Goal: Task Accomplishment & Management: Manage account settings

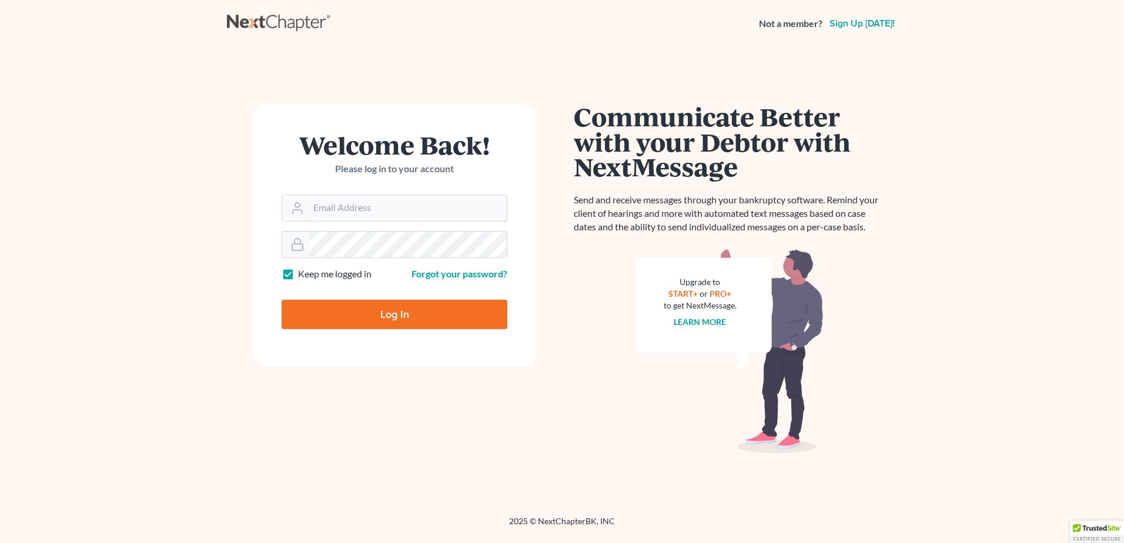
type input "[EMAIL_ADDRESS][DOMAIN_NAME]"
click at [353, 316] on input "Log In" at bounding box center [395, 314] width 226 height 29
type input "Thinking..."
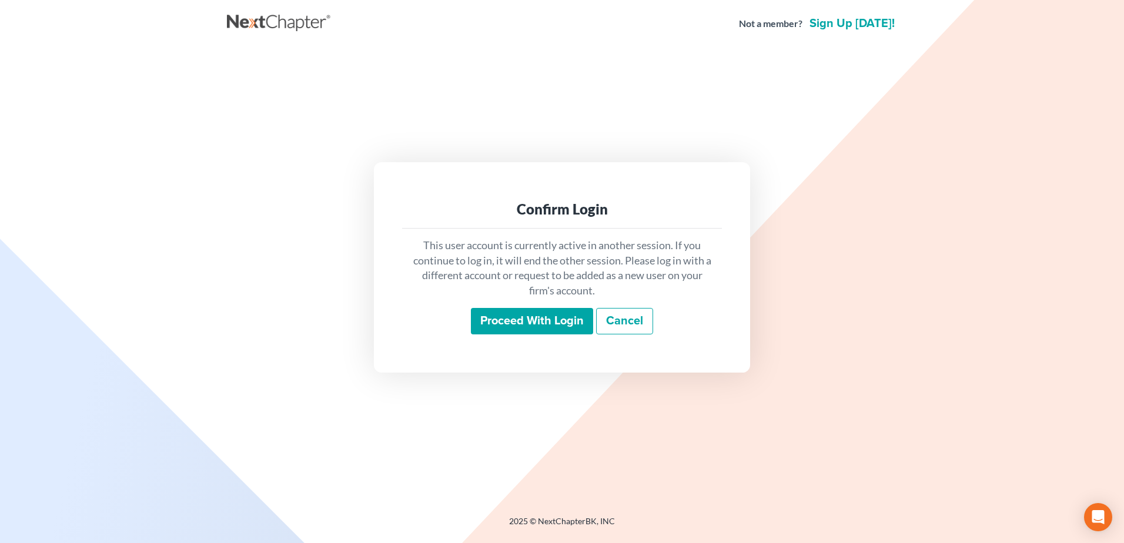
drag, startPoint x: 498, startPoint y: 326, endPoint x: 493, endPoint y: 319, distance: 8.4
click at [498, 326] on input "Proceed with login" at bounding box center [532, 321] width 122 height 27
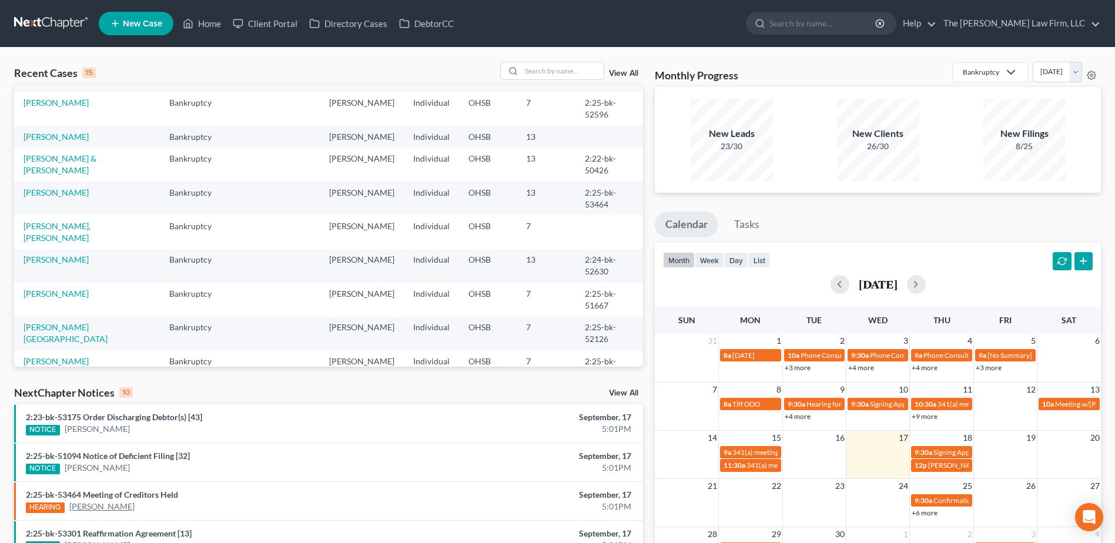
click at [103, 508] on link "[PERSON_NAME]" at bounding box center [101, 507] width 65 height 12
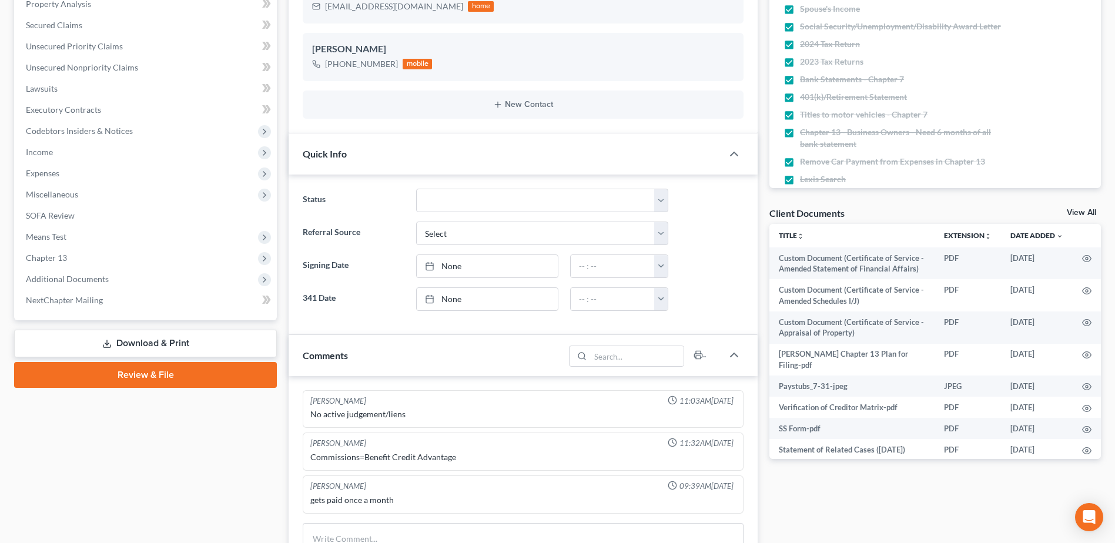
scroll to position [235, 0]
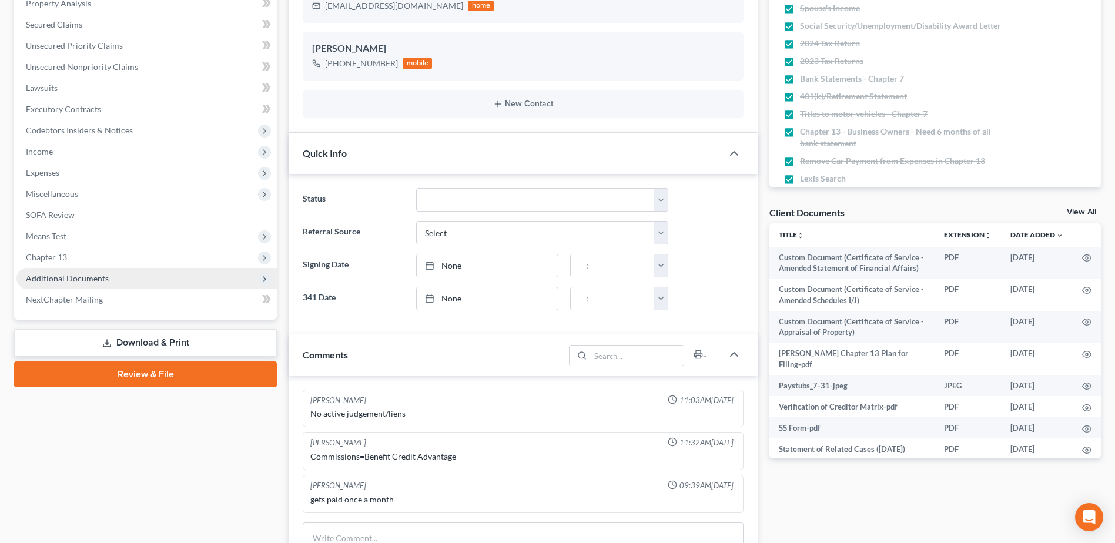
click at [89, 276] on span "Additional Documents" at bounding box center [67, 278] width 83 height 10
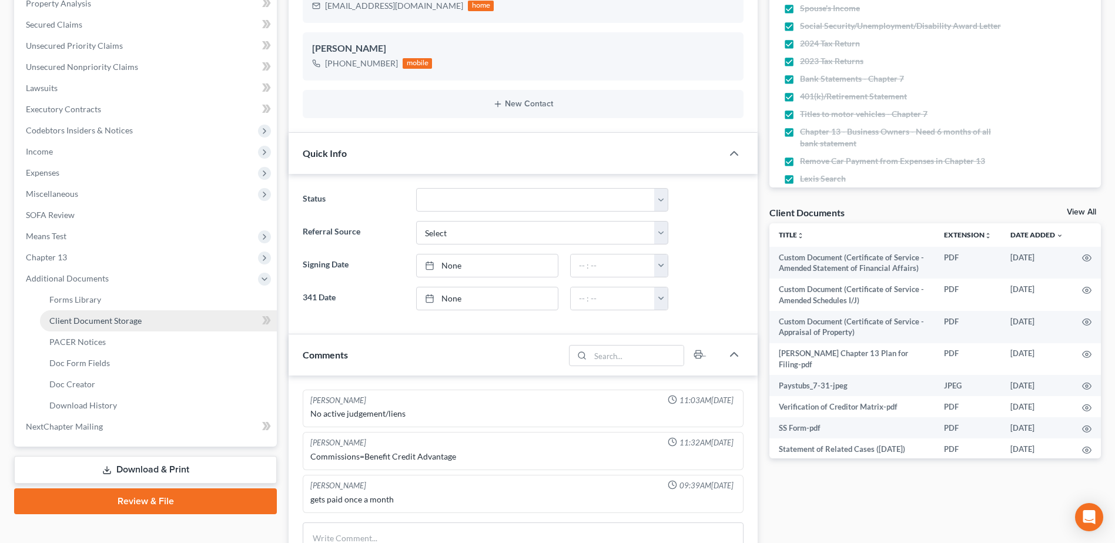
click at [85, 323] on span "Client Document Storage" at bounding box center [95, 321] width 92 height 10
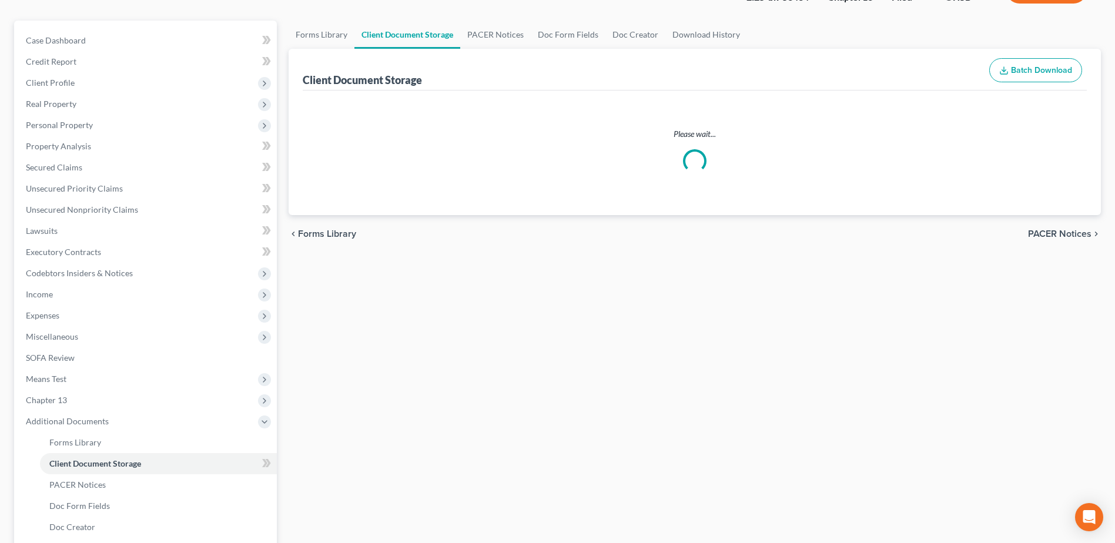
select select "7"
select select "52"
select select "61"
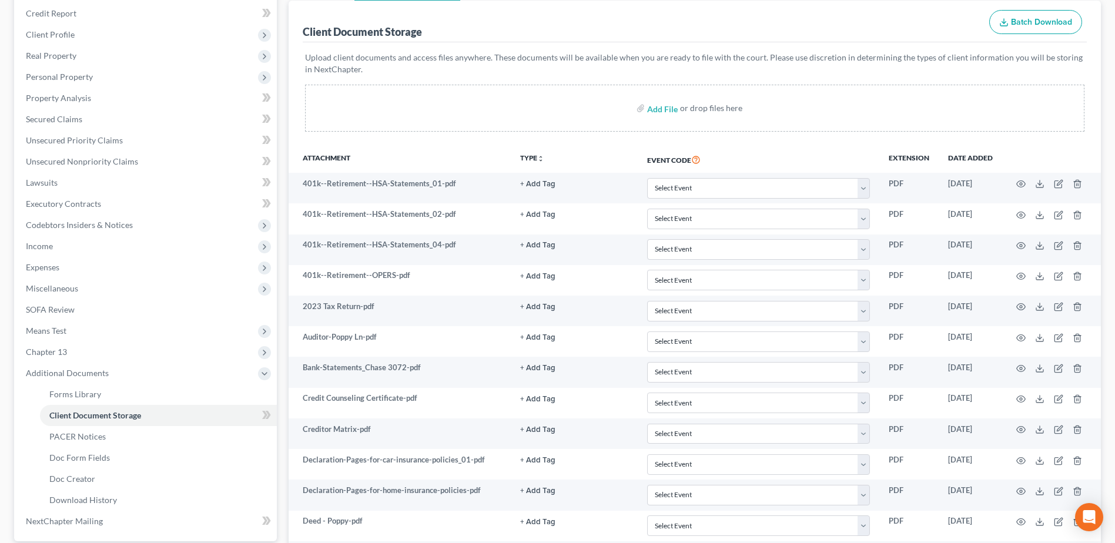
scroll to position [53, 0]
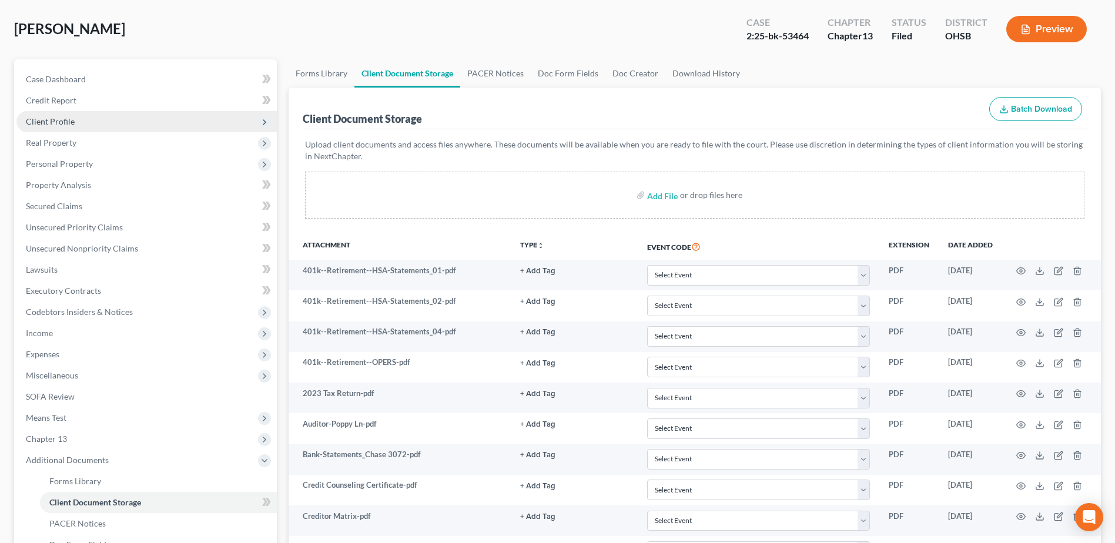
click at [45, 119] on span "Client Profile" at bounding box center [50, 121] width 49 height 10
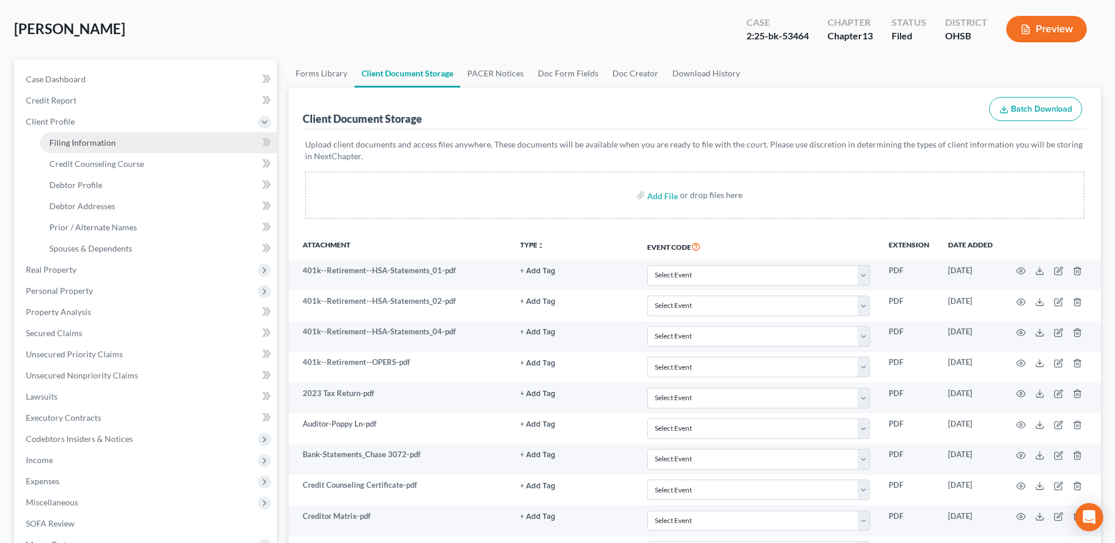
click at [61, 136] on link "Filing Information" at bounding box center [158, 142] width 237 height 21
select select "1"
select select "0"
select select "3"
select select "36"
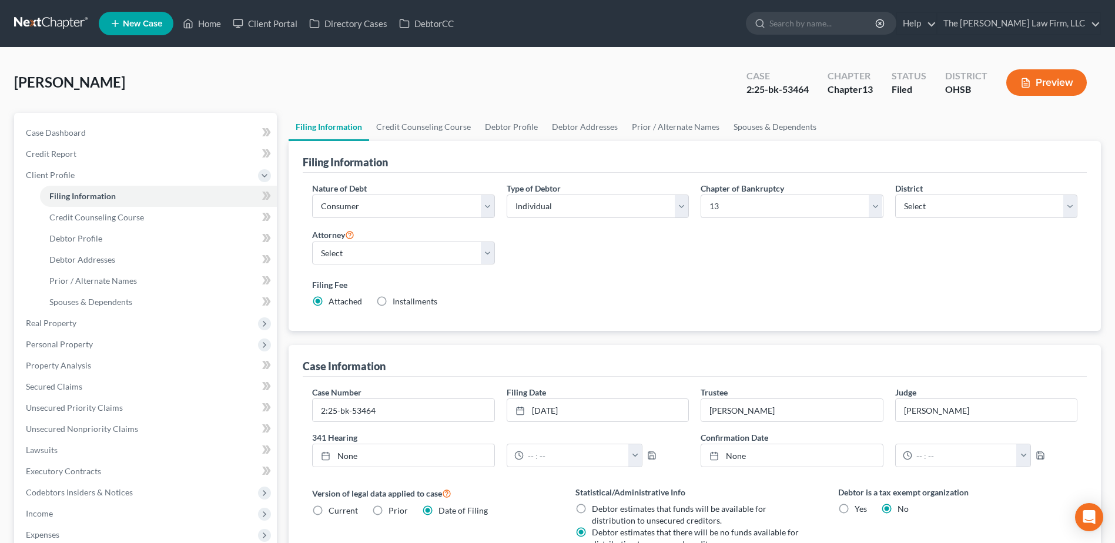
click at [57, 20] on link at bounding box center [51, 23] width 75 height 21
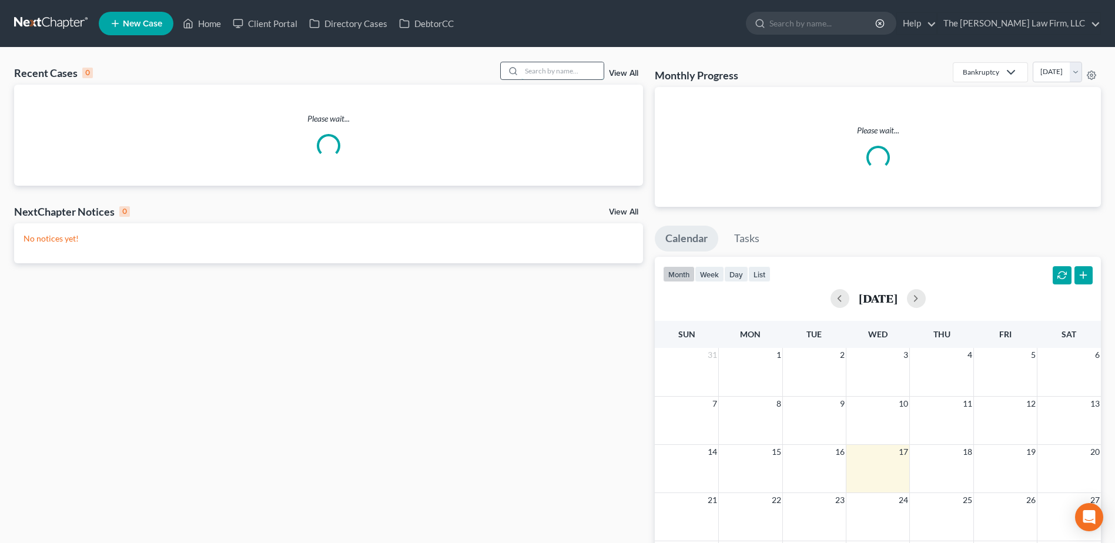
click at [534, 71] on input "search" at bounding box center [562, 70] width 82 height 17
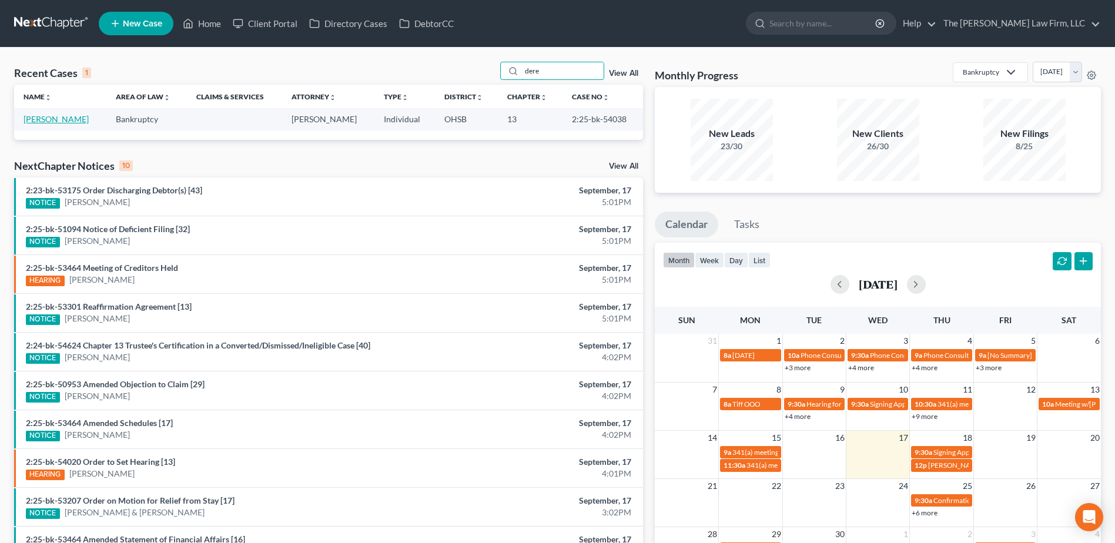
type input "dere"
click at [68, 119] on link "[PERSON_NAME]" at bounding box center [56, 119] width 65 height 10
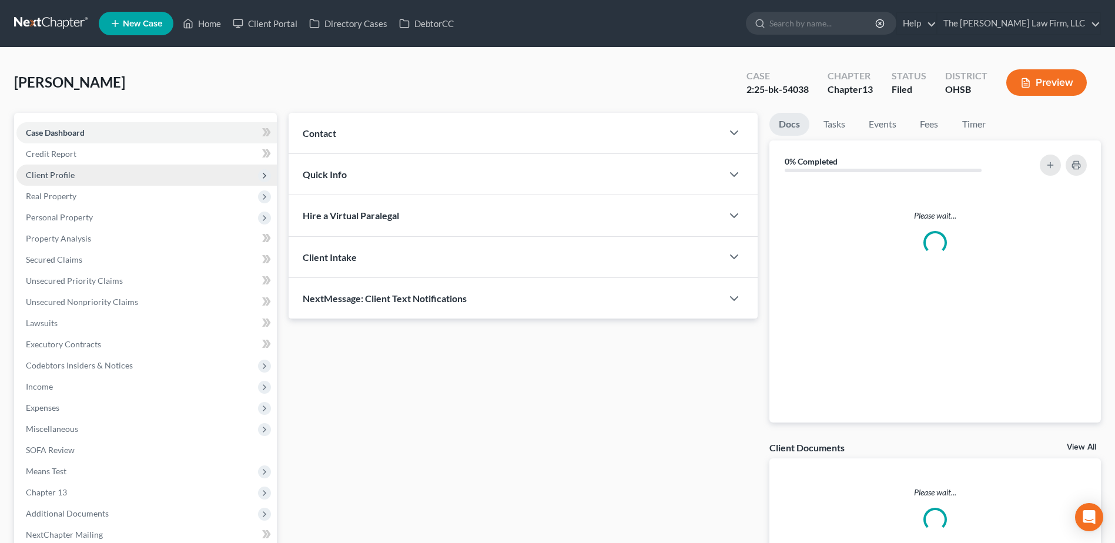
click at [47, 178] on span "Client Profile" at bounding box center [50, 175] width 49 height 10
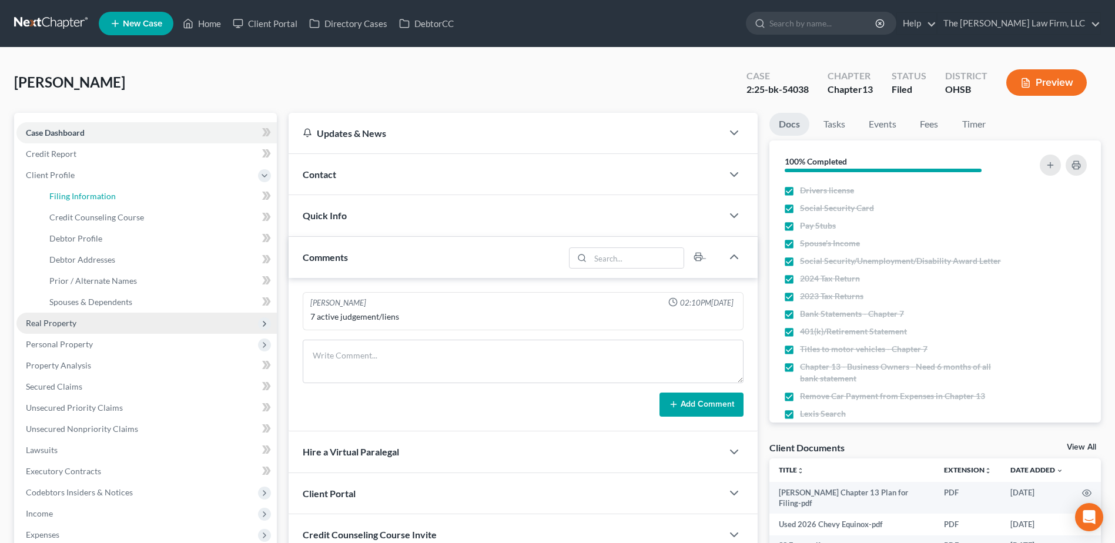
click at [64, 196] on span "Filing Information" at bounding box center [82, 196] width 66 height 10
select select "1"
select select "0"
select select "3"
select select "36"
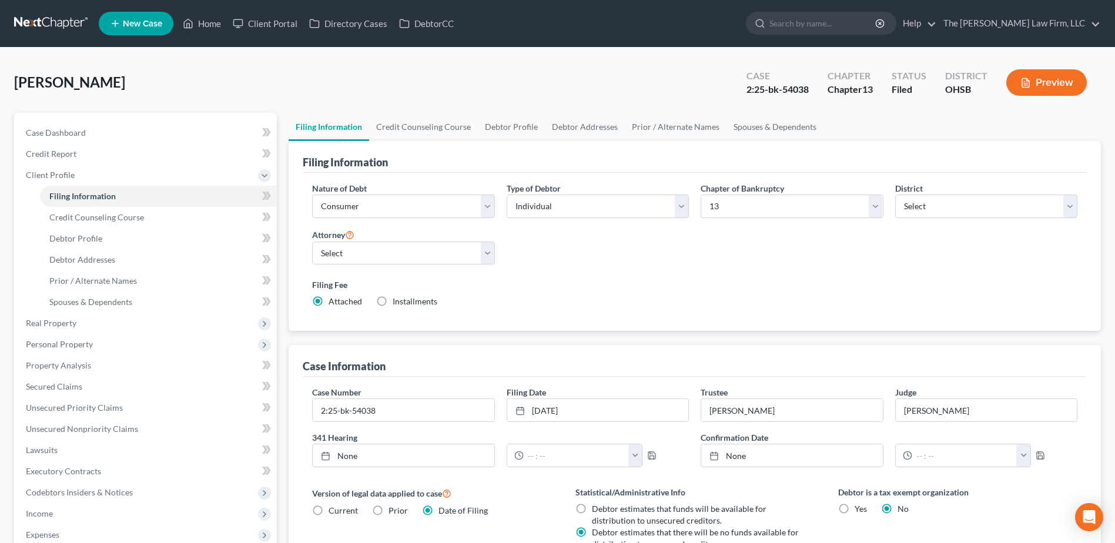
click at [56, 9] on nav "Home New Case Client Portal Directory Cases DebtorCC The Jones Law Firm, LLC mj…" at bounding box center [557, 23] width 1115 height 47
click at [55, 25] on link at bounding box center [51, 23] width 75 height 21
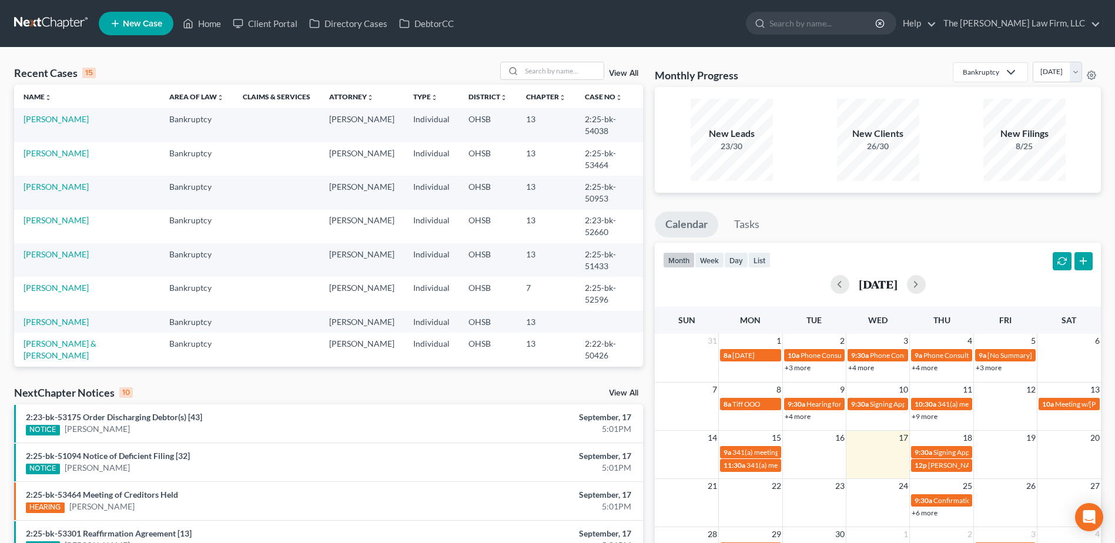
click at [623, 395] on link "View All" at bounding box center [623, 393] width 29 height 8
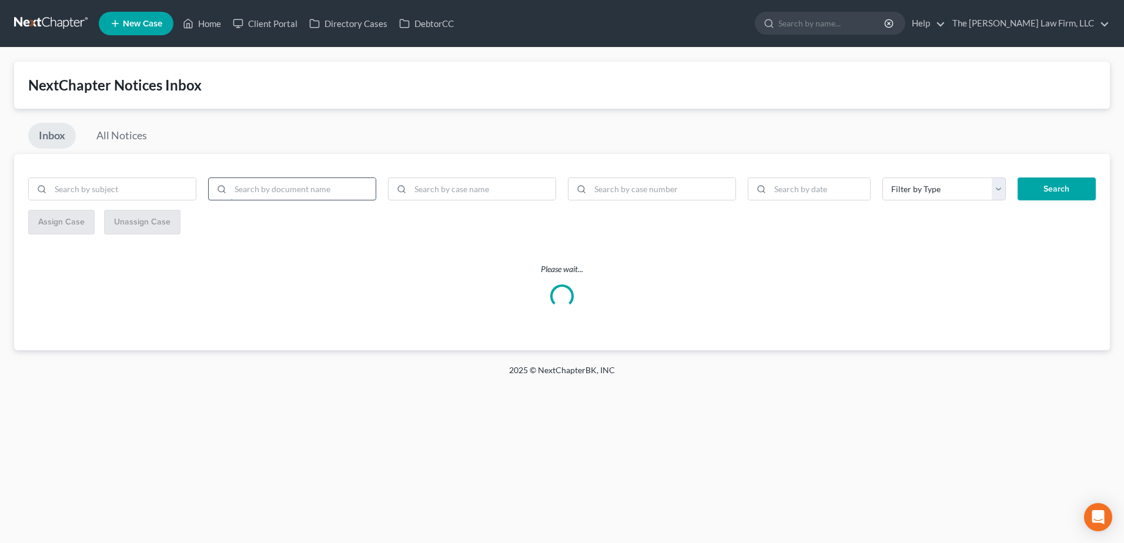
click at [269, 189] on input "search" at bounding box center [302, 189] width 145 height 22
click at [261, 103] on div "NextChapter Notices Inbox" at bounding box center [562, 85] width 1096 height 47
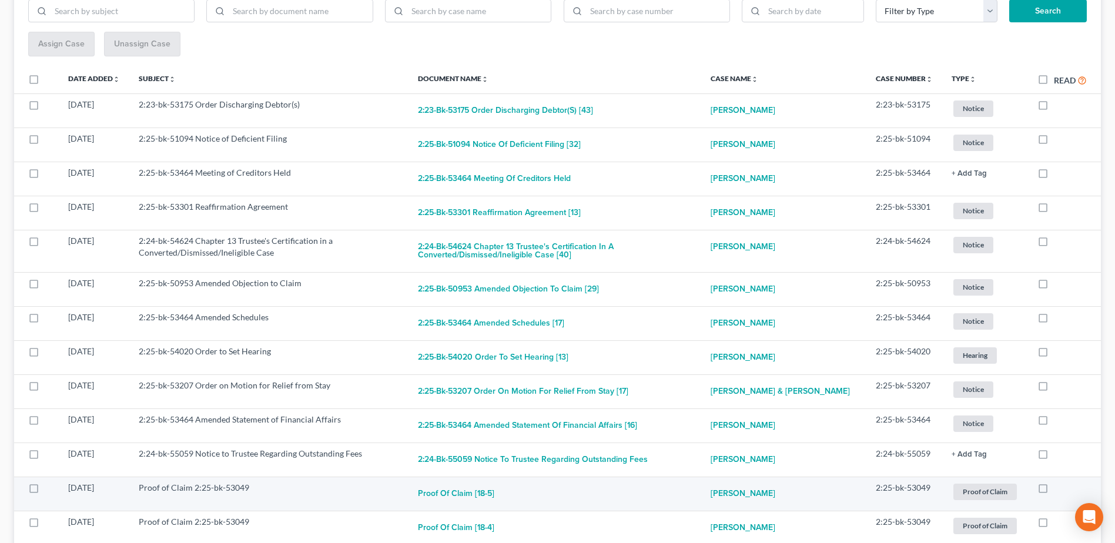
scroll to position [294, 0]
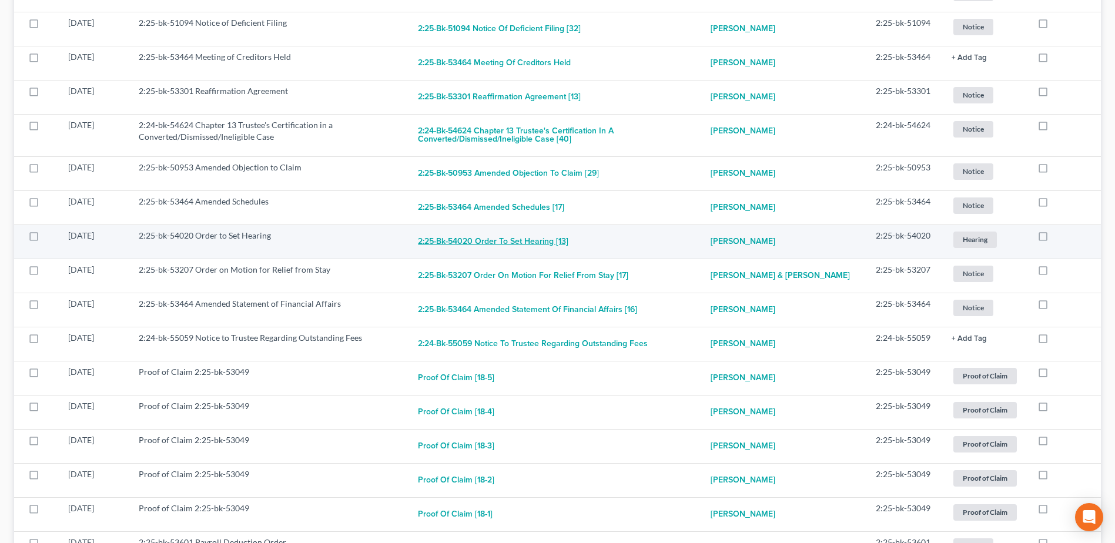
click at [506, 242] on button "2:25-bk-54020 Order to Set Hearing [13]" at bounding box center [493, 242] width 150 height 24
checkbox input "true"
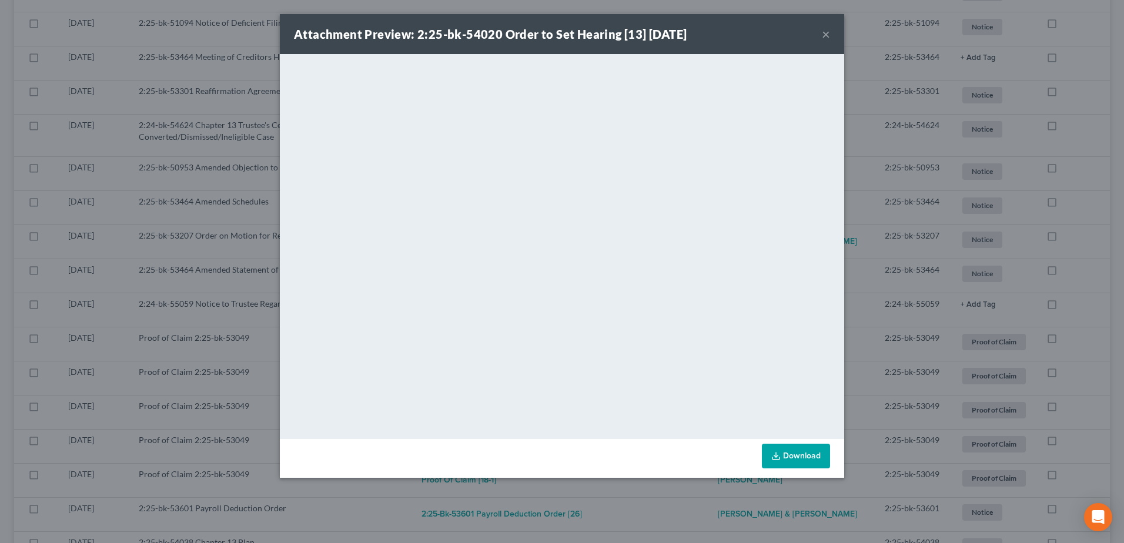
click at [827, 34] on button "×" at bounding box center [826, 34] width 8 height 14
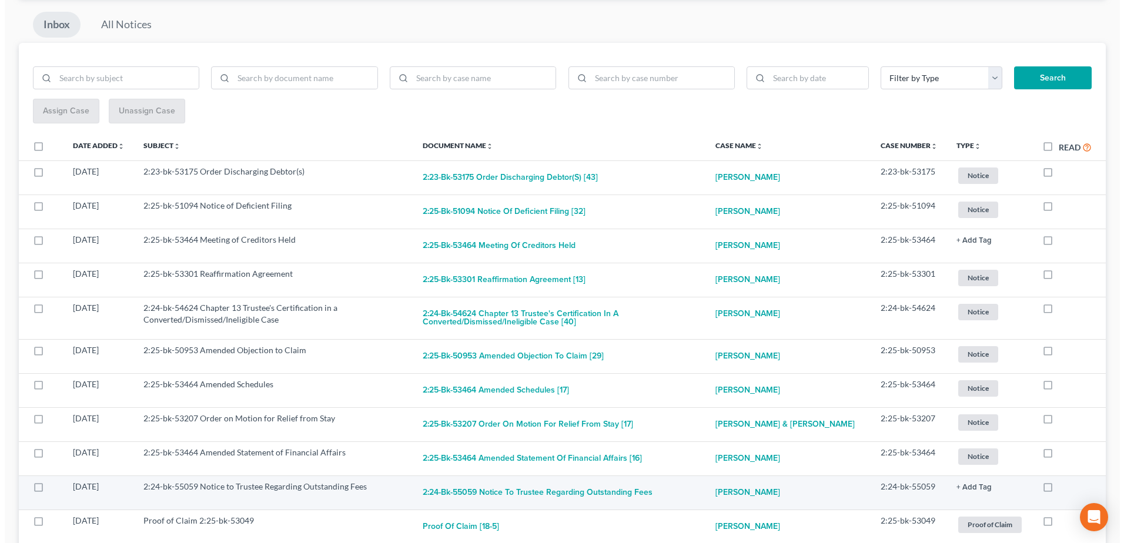
scroll to position [0, 0]
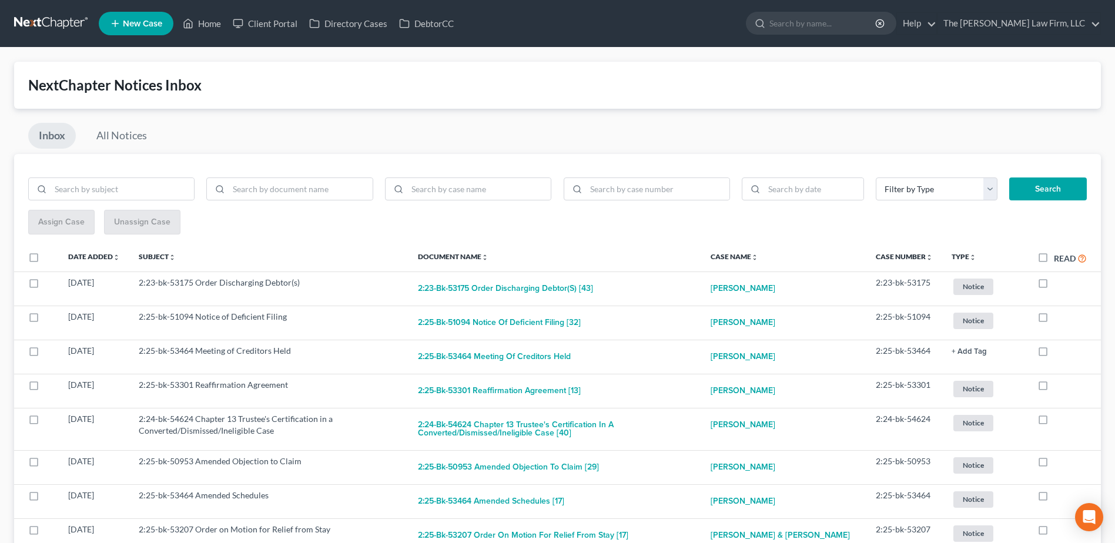
click at [1054, 260] on label "Read" at bounding box center [1070, 259] width 33 height 14
click at [1059, 259] on input "Read" at bounding box center [1063, 256] width 8 height 8
checkbox input "true"
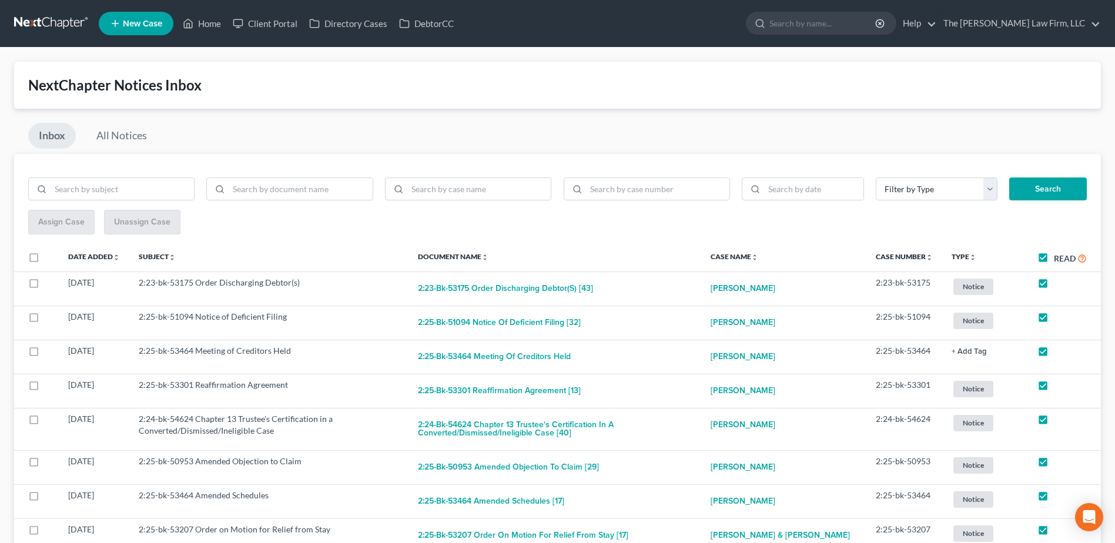
checkbox input "true"
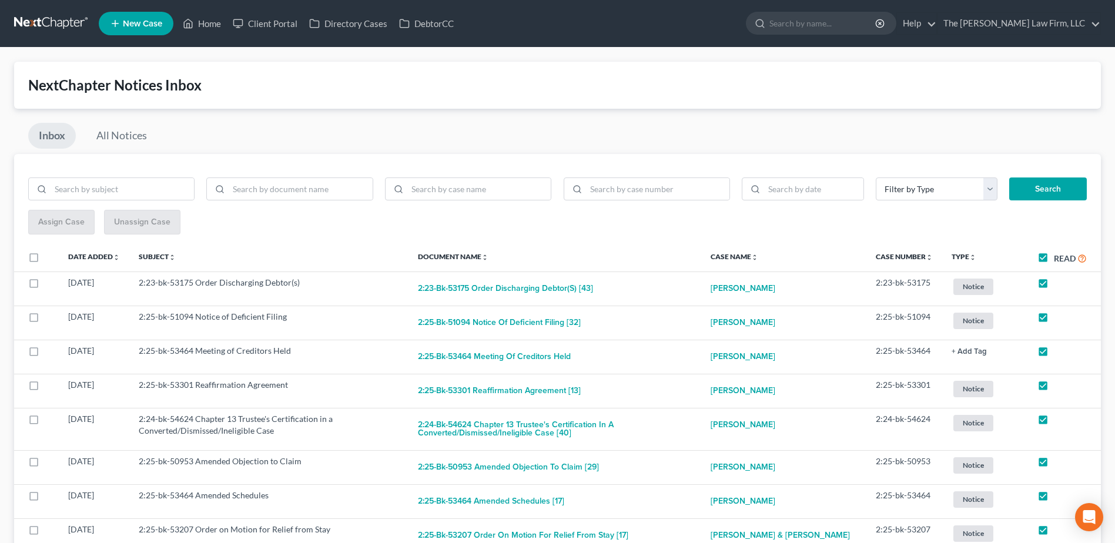
checkbox input "true"
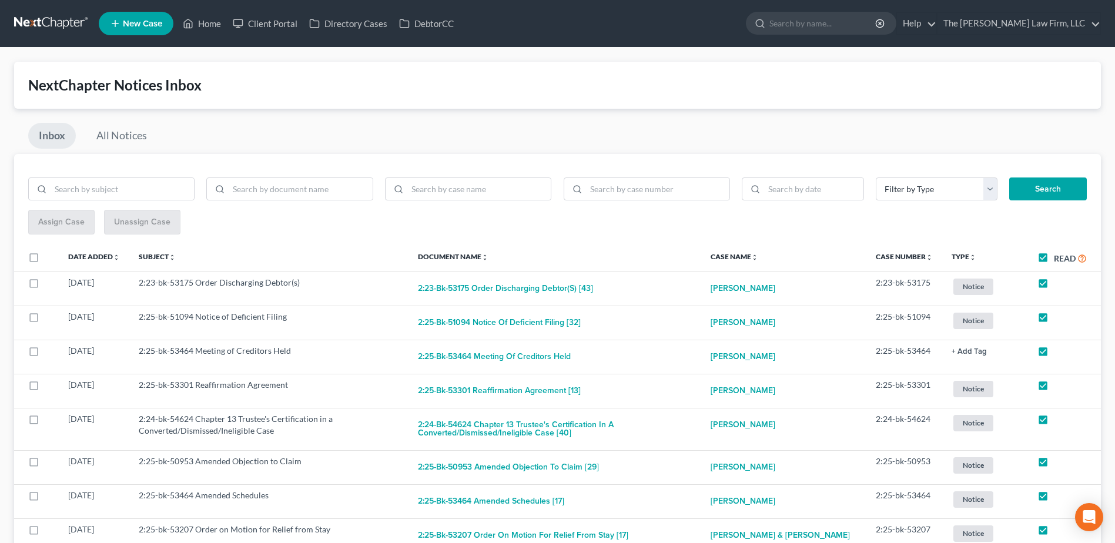
checkbox input "true"
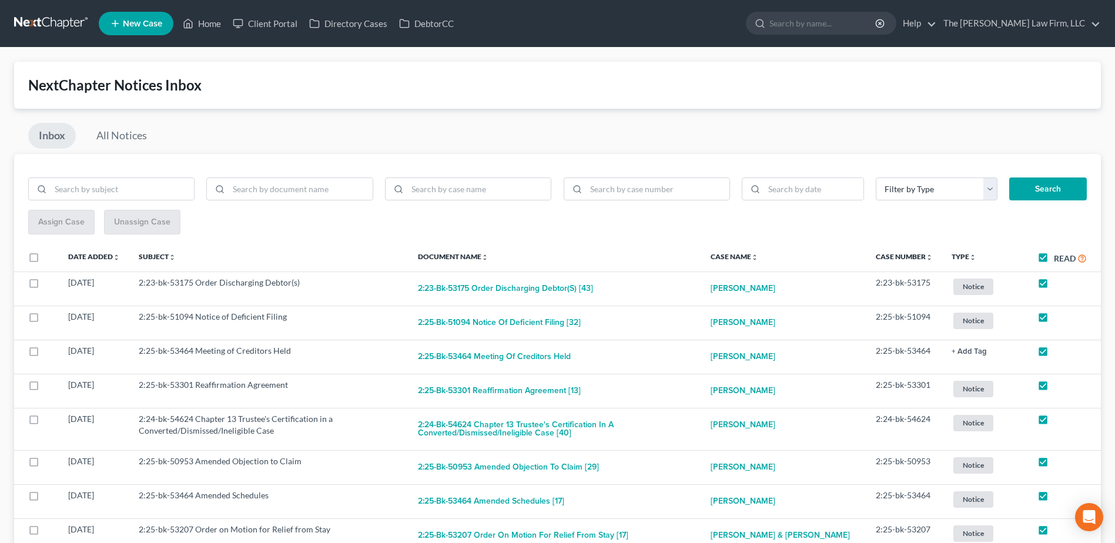
checkbox input "true"
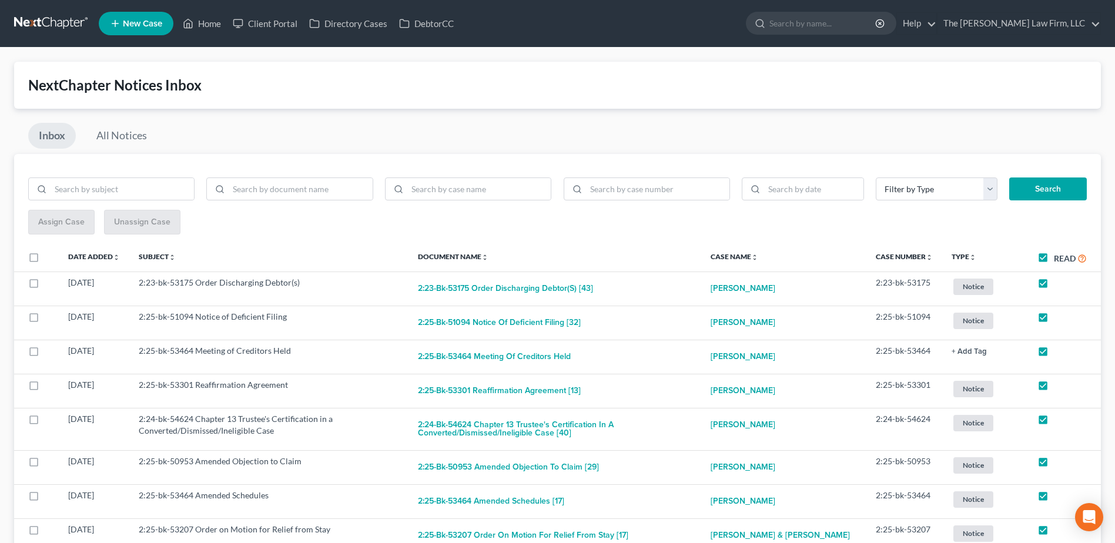
checkbox input "true"
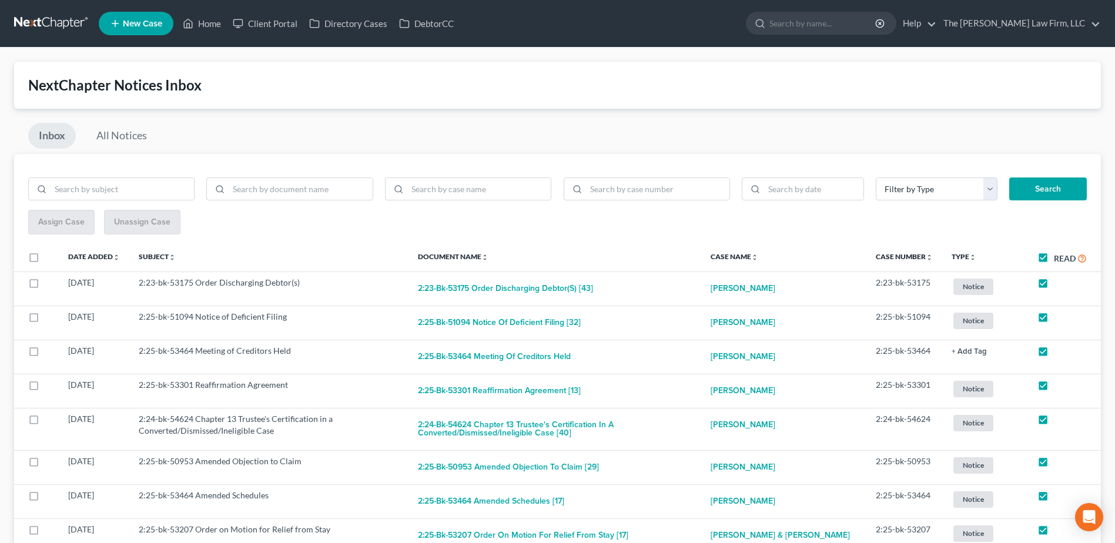
checkbox input "true"
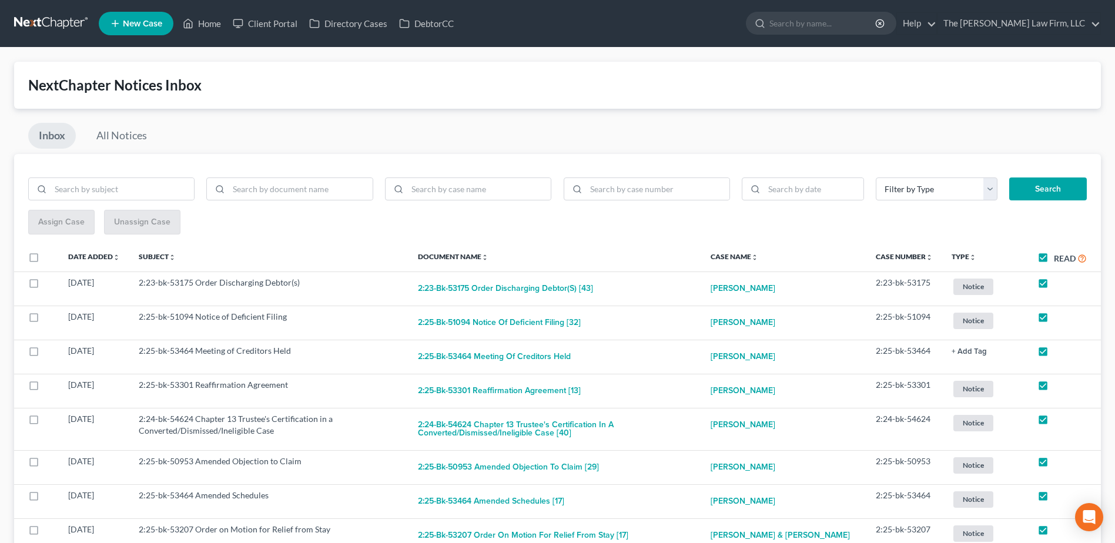
checkbox input "true"
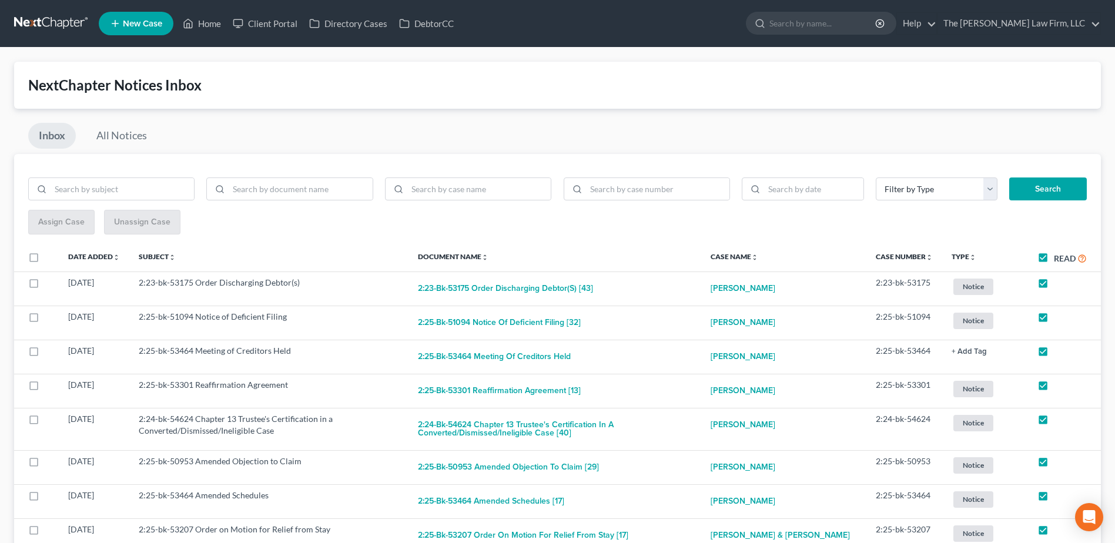
checkbox input "true"
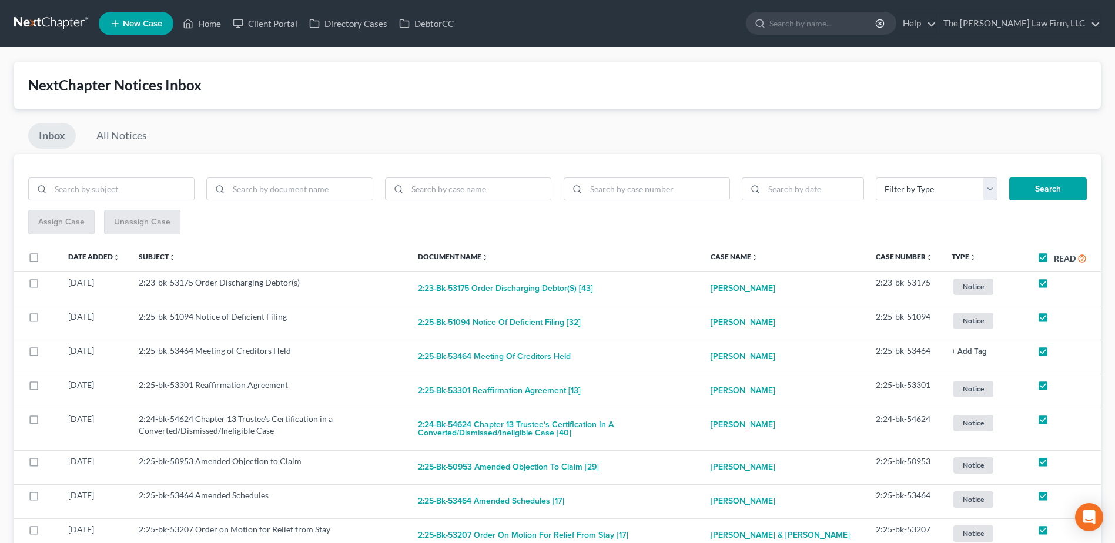
checkbox input "true"
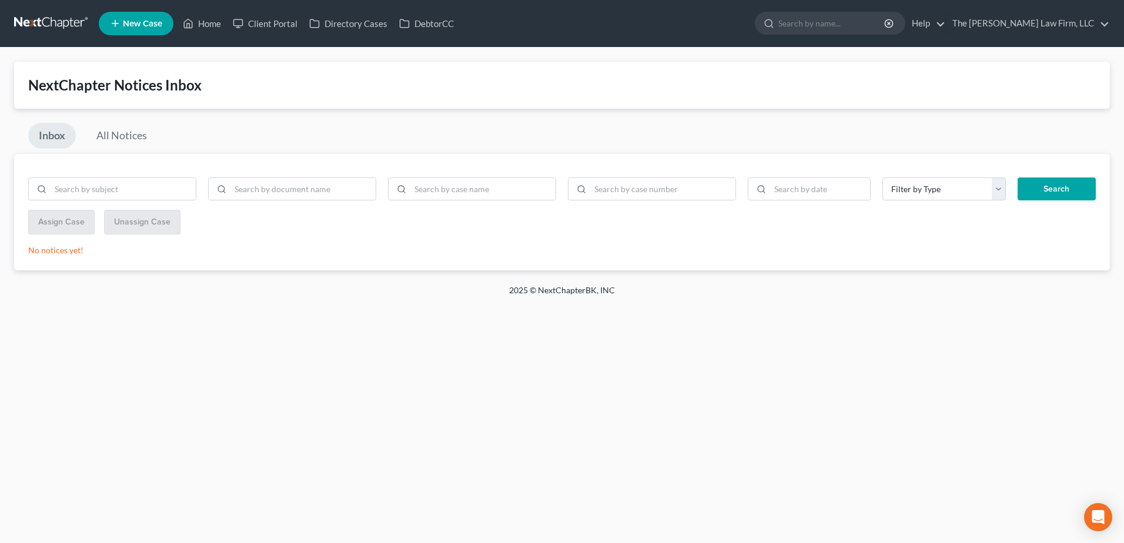
click at [77, 13] on link at bounding box center [51, 23] width 75 height 21
